Goal: Task Accomplishment & Management: Manage account settings

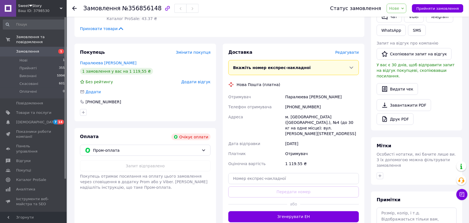
scroll to position [139, 0]
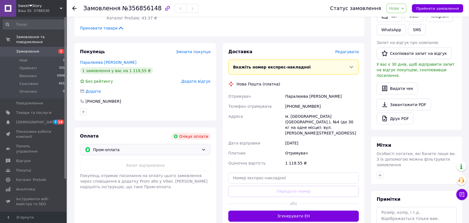
click at [194, 148] on div "Пром-оплата" at bounding box center [145, 149] width 131 height 11
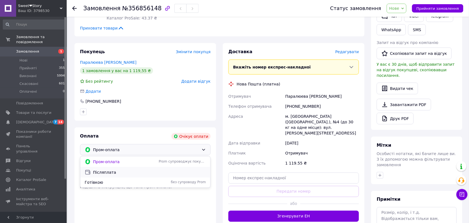
click at [124, 169] on span "Післяплата" at bounding box center [149, 172] width 113 height 6
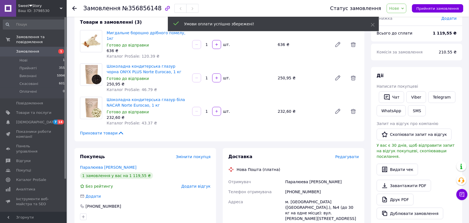
scroll to position [0, 0]
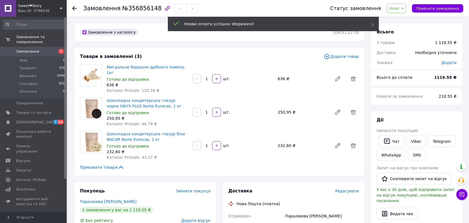
click at [399, 6] on span "Нове" at bounding box center [394, 8] width 10 height 4
click at [407, 17] on li "Прийнято" at bounding box center [400, 19] width 26 height 8
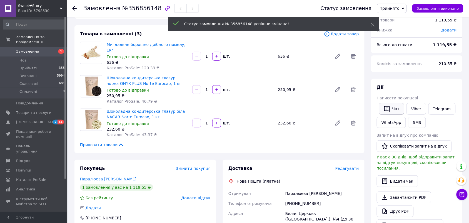
scroll to position [35, 0]
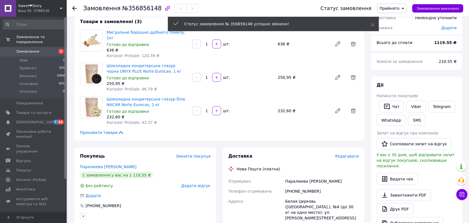
click at [396, 94] on span "Написати покупцеві" at bounding box center [397, 95] width 41 height 4
click at [389, 102] on button "Чат" at bounding box center [391, 107] width 25 height 12
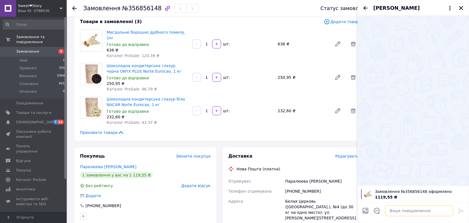
click at [409, 207] on textarea at bounding box center [419, 210] width 68 height 11
paste textarea "Доброго дня) Вас вітає інтернет-магазин Sweet❤Story Отримали Ваше замовлення Оч…"
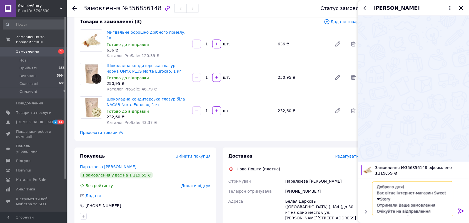
scroll to position [10, 0]
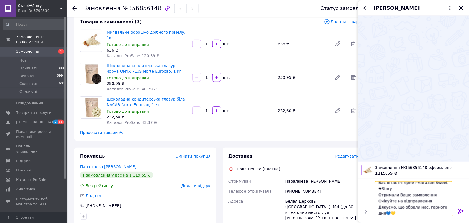
type textarea "Доброго дня) Вас вітає інтернет-магазин Sweet❤Story Отримали Ваше замовлення Оч…"
click at [461, 210] on icon at bounding box center [461, 210] width 7 height 7
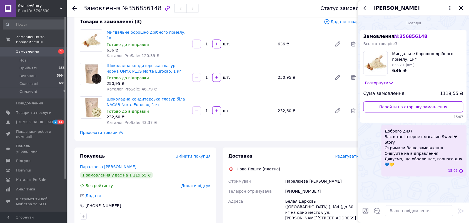
scroll to position [0, 0]
click at [461, 8] on icon "Закрити" at bounding box center [461, 8] width 5 height 5
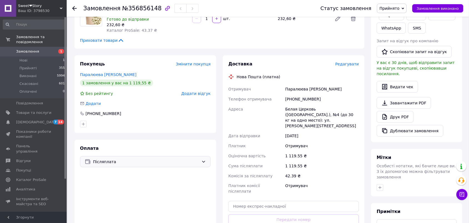
scroll to position [139, 0]
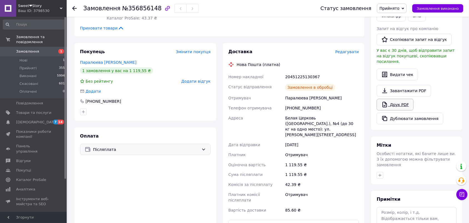
click at [387, 102] on icon at bounding box center [385, 105] width 4 height 6
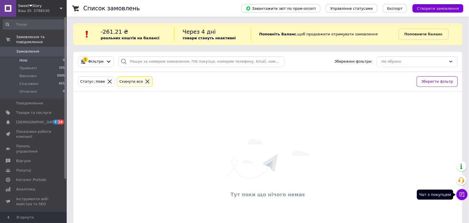
click at [463, 192] on icon at bounding box center [462, 194] width 5 height 5
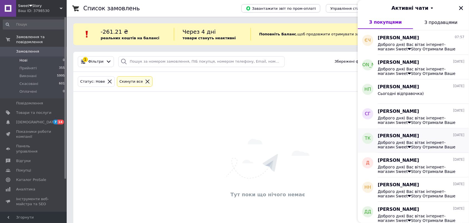
scroll to position [295, 0]
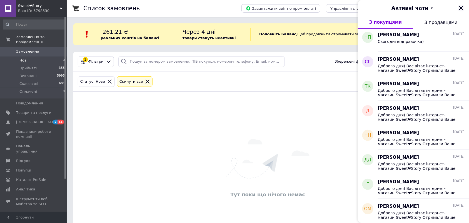
click at [462, 8] on icon "Закрити" at bounding box center [461, 8] width 5 height 5
